Goal: Information Seeking & Learning: Find contact information

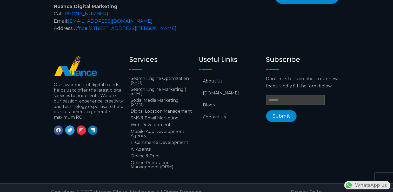
scroll to position [2155, 0]
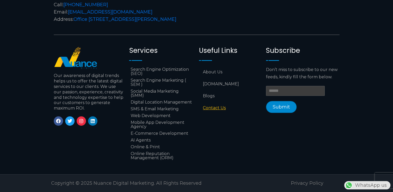
click at [216, 106] on link "Contact Us" at bounding box center [230, 108] width 62 height 12
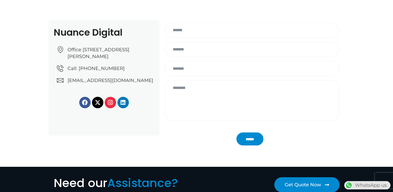
drag, startPoint x: 66, startPoint y: 83, endPoint x: 149, endPoint y: 87, distance: 82.7
click at [149, 84] on ul "Office No: 31، Al Malki Business Center, New Al Mirqab, Jawaan Street, Doha – Q…" at bounding box center [105, 64] width 97 height 37
copy link "[EMAIL_ADDRESS][DOMAIN_NAME]"
click at [90, 72] on span "Call: +974 6688 1424" at bounding box center [95, 68] width 58 height 7
drag, startPoint x: 90, startPoint y: 69, endPoint x: 96, endPoint y: 75, distance: 8.3
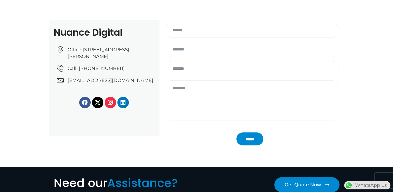
click at [96, 75] on ul "Office No: 31، Al Malki Business Center, New Al Mirqab, Jawaan Street, Doha – Q…" at bounding box center [105, 64] width 97 height 37
drag, startPoint x: 96, startPoint y: 75, endPoint x: 118, endPoint y: 76, distance: 21.7
click at [118, 72] on link "Call: +974 6688 1424" at bounding box center [105, 68] width 97 height 7
click at [133, 62] on li "Office [STREET_ADDRESS][PERSON_NAME]" at bounding box center [105, 54] width 97 height 16
drag, startPoint x: 90, startPoint y: 69, endPoint x: 95, endPoint y: 70, distance: 4.5
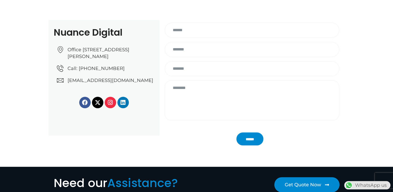
click at [95, 70] on ul "Office No: 31، Al Malki Business Center, New Al Mirqab, Jawaan Street, Doha – Q…" at bounding box center [105, 64] width 97 height 37
drag, startPoint x: 95, startPoint y: 70, endPoint x: 126, endPoint y: 71, distance: 31.5
click at [126, 71] on ul "Office No: 31، Al Malki Business Center, New Al Mirqab, Jawaan Street, Doha – Q…" at bounding box center [105, 64] width 97 height 37
drag, startPoint x: 92, startPoint y: 69, endPoint x: 115, endPoint y: 75, distance: 24.7
click at [115, 75] on ul "Office No: 31، Al Malki Business Center, New Al Mirqab, Jawaan Street, Doha – Q…" at bounding box center [105, 64] width 97 height 37
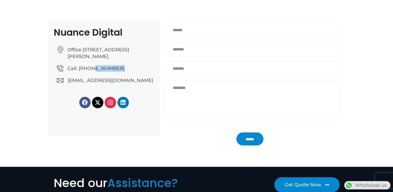
copy span "6688 1424"
click at [125, 105] on icon at bounding box center [123, 103] width 6 height 6
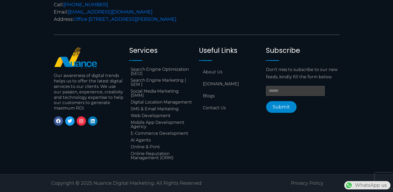
scroll to position [0, 137]
